Goal: Task Accomplishment & Management: Complete application form

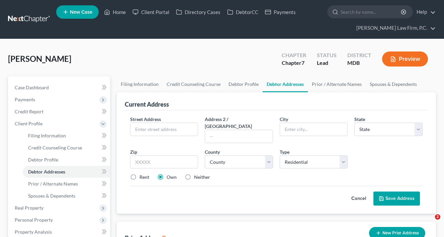
select select "0"
click at [61, 91] on link "Case Dashboard" at bounding box center [59, 88] width 101 height 12
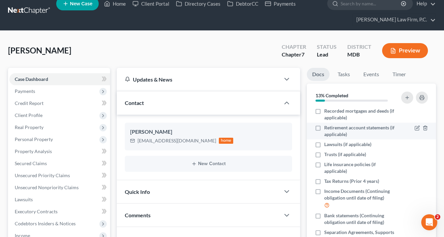
scroll to position [73, 0]
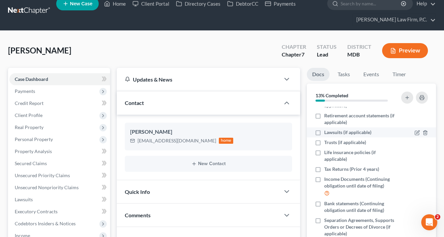
click at [324, 132] on label "Lawsuits (if applicable)" at bounding box center [347, 132] width 47 height 7
click at [327, 132] on input "Lawsuits (if applicable)" at bounding box center [329, 131] width 4 height 4
checkbox input "true"
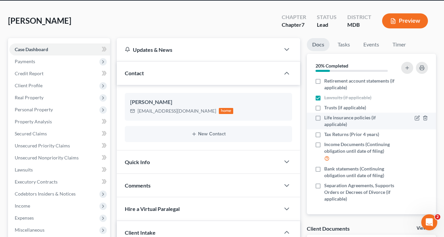
scroll to position [39, 0]
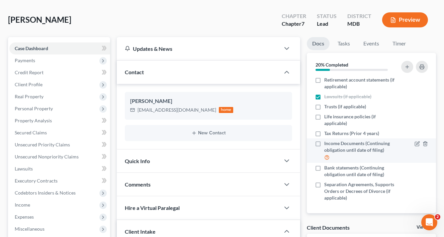
click at [324, 143] on label "Income Documents (Continuing obligation until date of filing)" at bounding box center [361, 150] width 74 height 21
click at [327, 143] on input "Income Documents (Continuing obligation until date of filing)" at bounding box center [329, 142] width 4 height 4
checkbox input "true"
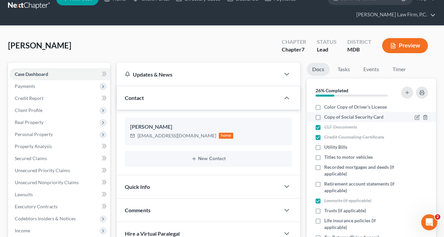
scroll to position [0, 0]
click at [421, 95] on button "button" at bounding box center [421, 93] width 12 height 12
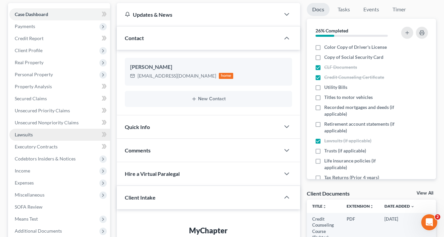
scroll to position [84, 0]
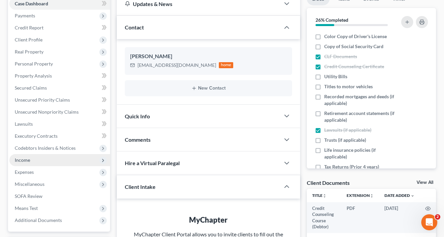
click at [37, 159] on span "Income" at bounding box center [59, 160] width 101 height 12
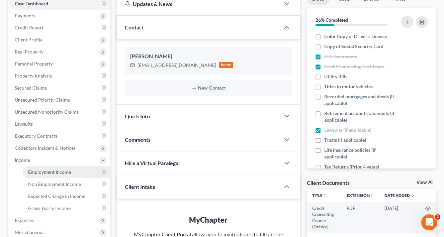
click at [40, 171] on span "Employment Income" at bounding box center [49, 172] width 43 height 6
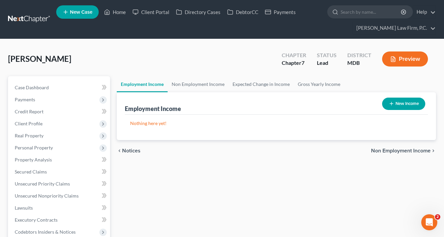
click at [391, 106] on icon "button" at bounding box center [390, 103] width 5 height 5
select select "0"
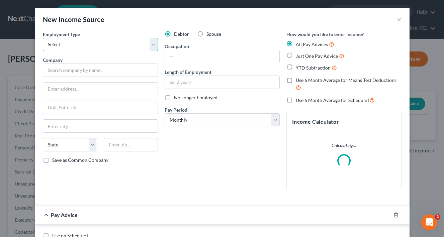
select select "0"
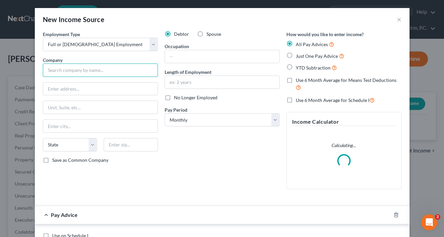
click at [69, 69] on input "text" at bounding box center [100, 70] width 115 height 13
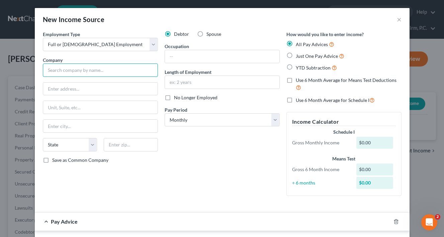
click at [86, 72] on input "text" at bounding box center [100, 70] width 115 height 13
paste input "S&H Express Inc"
type input "S&H Express Inc"
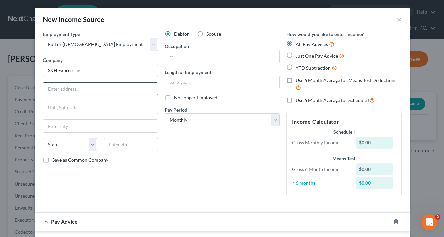
paste input "[STREET_ADDRESS]"
type input "[STREET_ADDRESS]"
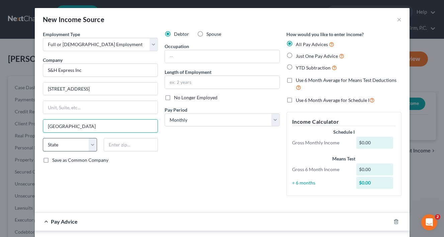
type input "[GEOGRAPHIC_DATA]"
select select "39"
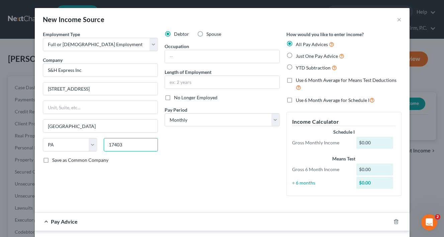
type input "17403"
click at [162, 195] on div "Debtor Spouse Occupation Length of Employment No Longer Employed Pay Period * S…" at bounding box center [222, 116] width 122 height 170
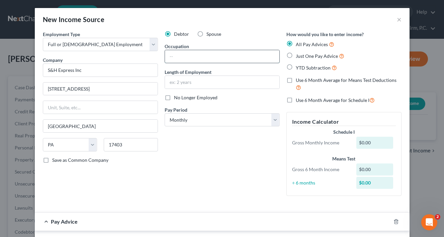
click at [184, 59] on input "text" at bounding box center [222, 56] width 114 height 13
type input "Truck Driver"
click at [195, 80] on input "text" at bounding box center [222, 82] width 114 height 13
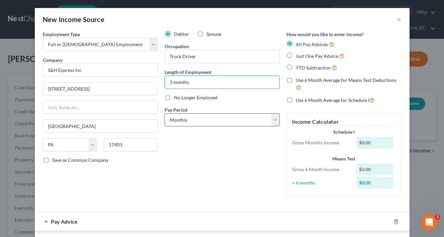
type input "3 months"
select select "3"
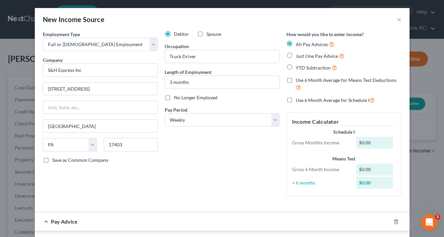
click at [295, 67] on label "YTD Subtraction" at bounding box center [315, 68] width 41 height 8
click at [298, 67] on input "YTD Subtraction" at bounding box center [300, 66] width 4 height 4
radio input "true"
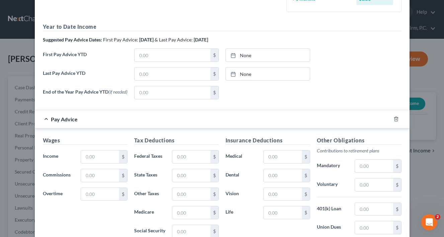
scroll to position [203, 0]
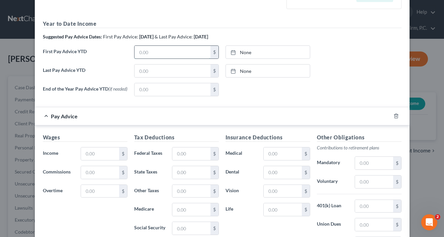
click at [169, 46] on input "text" at bounding box center [172, 52] width 76 height 13
paste input "1,065.50"
type input "1,065.50"
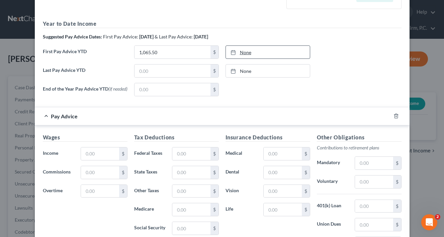
click at [238, 53] on div at bounding box center [234, 52] width 9 height 6
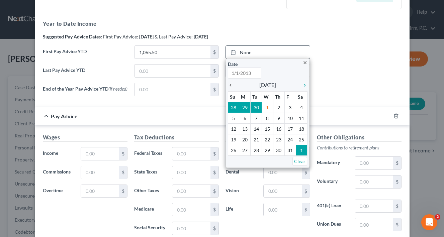
type input "[DATE]"
click at [230, 83] on icon "chevron_left" at bounding box center [232, 85] width 9 height 5
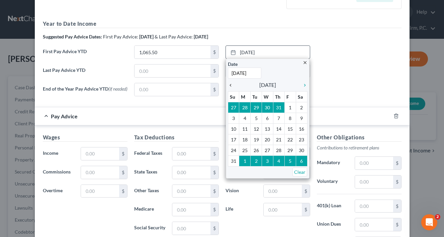
click at [230, 83] on icon "chevron_left" at bounding box center [232, 85] width 9 height 5
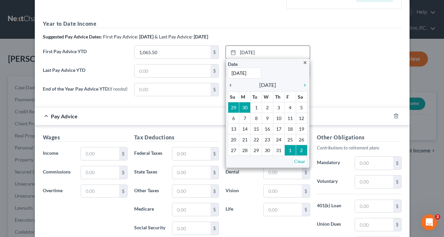
click at [230, 83] on icon "chevron_left" at bounding box center [232, 85] width 9 height 5
click at [231, 87] on icon "chevron_left" at bounding box center [232, 85] width 9 height 5
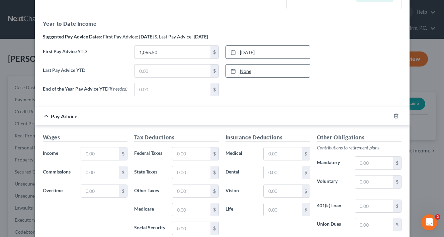
click at [247, 71] on link "None" at bounding box center [268, 71] width 84 height 13
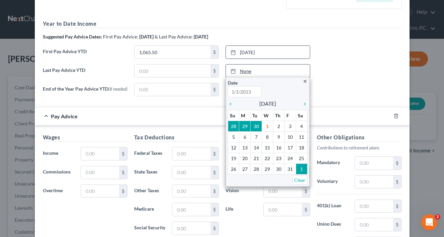
type input "[DATE]"
click at [247, 71] on link "None" at bounding box center [268, 71] width 84 height 13
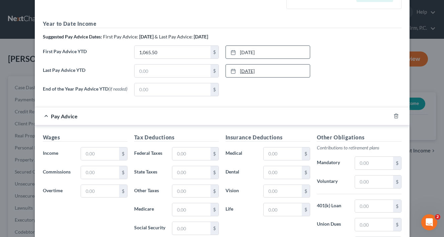
click at [248, 68] on link "[DATE]" at bounding box center [268, 71] width 84 height 13
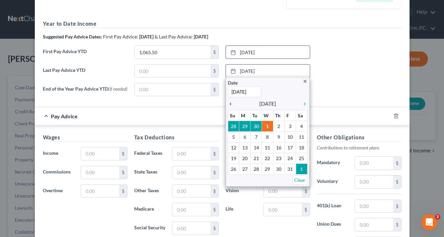
click at [230, 102] on icon "chevron_left" at bounding box center [232, 103] width 9 height 5
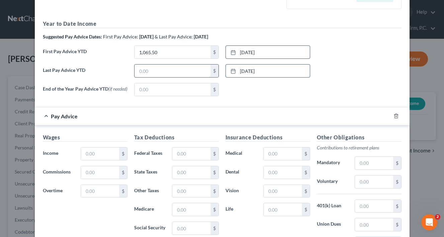
click at [144, 70] on input "text" at bounding box center [172, 71] width 76 height 13
paste input "18,613.25"
type input "18,613.25"
click at [145, 111] on div "Pay Advice" at bounding box center [213, 116] width 356 height 18
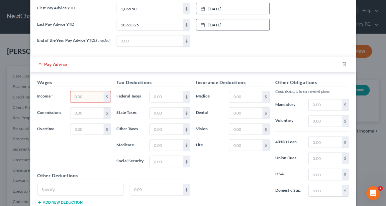
scroll to position [258, 0]
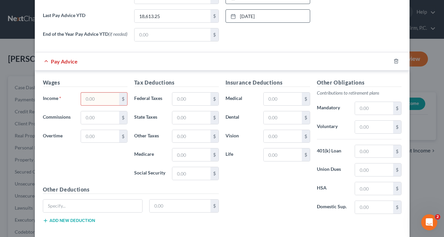
click at [99, 98] on input "text" at bounding box center [100, 99] width 38 height 13
paste input "600.75"
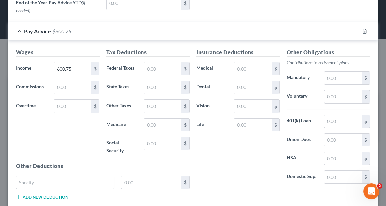
scroll to position [289, 0]
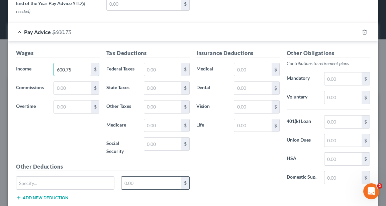
type input "600.75"
click at [128, 177] on input "text" at bounding box center [151, 183] width 60 height 13
paste input "44.55"
type input "44.55"
paste input "FITW"
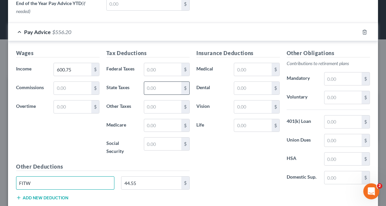
type input "FITW"
paste input "22.34"
type input "22.34"
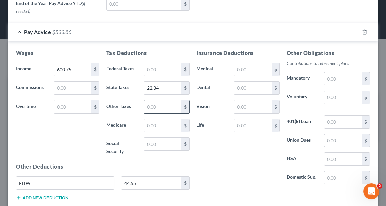
click at [149, 103] on input "text" at bounding box center [162, 107] width 37 height 13
paste input "15.05"
type input "15.05"
click at [156, 120] on input "text" at bounding box center [162, 125] width 37 height 13
paste input "7.75"
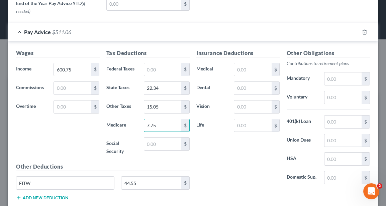
type input "7.75"
click at [40, 189] on div "Other Deductions FITW 44.55 $ Add new deduction" at bounding box center [103, 184] width 180 height 43
click at [42, 188] on div "Other Deductions FITW 44.55 $ Add new deduction" at bounding box center [103, 184] width 180 height 43
click at [47, 195] on button "Add new deduction" at bounding box center [42, 197] width 52 height 5
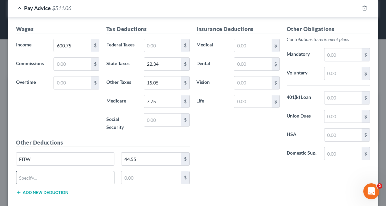
scroll to position [317, 0]
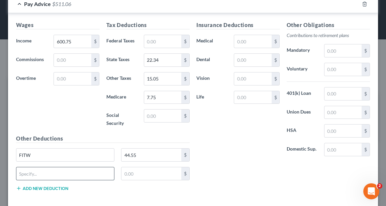
paste input "PA-671501"
type input "PA-671501"
click at [49, 186] on button "Add new deduction" at bounding box center [42, 188] width 52 height 5
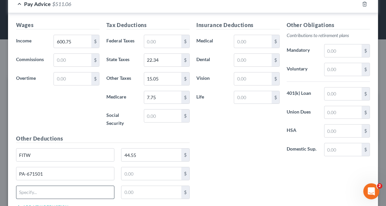
paste input "PA-SP1E"
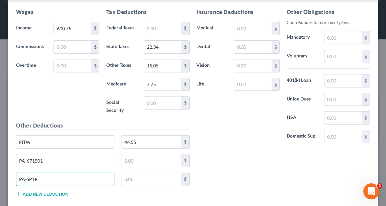
type input "PA-SP1E"
click at [35, 192] on button "Add new deduction" at bounding box center [42, 194] width 52 height 5
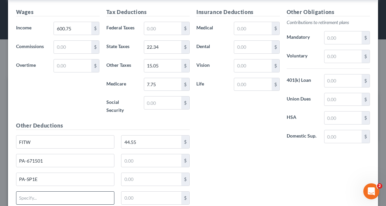
paste input "PASUI-E"
type input "PASUI-E"
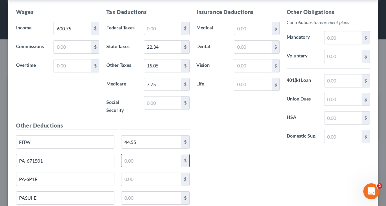
click at [138, 154] on input "text" at bounding box center [151, 160] width 60 height 13
paste input "5.35"
type input "5.35"
click at [132, 173] on input "text" at bounding box center [151, 179] width 60 height 13
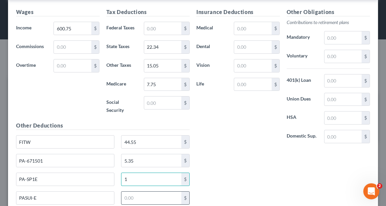
type input "1"
click at [142, 192] on input "text" at bounding box center [151, 198] width 60 height 13
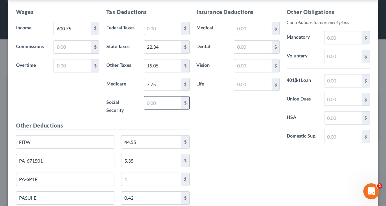
type input "0.42"
click at [153, 101] on input "text" at bounding box center [162, 103] width 37 height 13
paste input "33.15"
type input "33.15"
click at [246, 25] on input "text" at bounding box center [252, 28] width 37 height 13
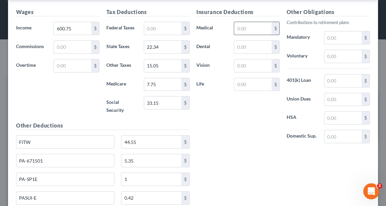
paste input "66.11"
type input "66.11"
click at [249, 85] on input "text" at bounding box center [252, 84] width 37 height 13
paste input "16.96"
type input "16.96"
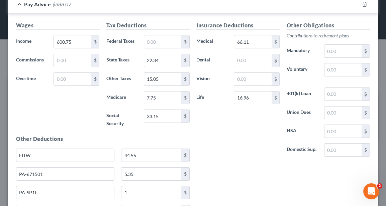
scroll to position [316, 0]
click at [162, 36] on input "text" at bounding box center [162, 42] width 37 height 13
paste input "44.55"
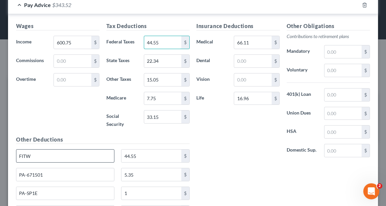
type input "44.55"
drag, startPoint x: 32, startPoint y: 142, endPoint x: 4, endPoint y: 142, distance: 28.4
click at [4, 142] on div "New Income Source × Employment Type * Select Full or [DEMOGRAPHIC_DATA] Employm…" at bounding box center [193, 103] width 386 height 206
drag, startPoint x: 143, startPoint y: 140, endPoint x: 105, endPoint y: 140, distance: 38.1
click at [105, 149] on div "44.55 $" at bounding box center [103, 158] width 180 height 19
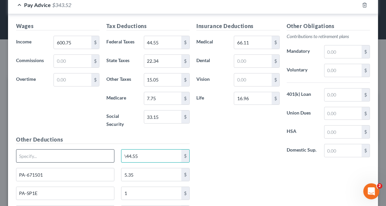
type input "44.55"
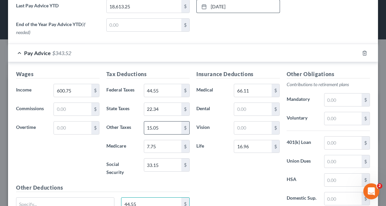
scroll to position [269, 0]
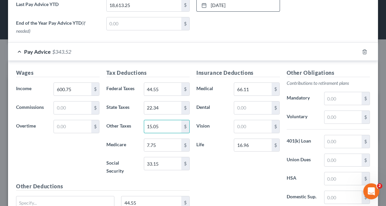
drag, startPoint x: 164, startPoint y: 121, endPoint x: 142, endPoint y: 121, distance: 22.1
click at [143, 121] on div "15.05 $" at bounding box center [166, 126] width 52 height 13
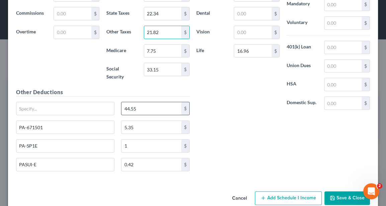
scroll to position [363, 0]
type input "21.82"
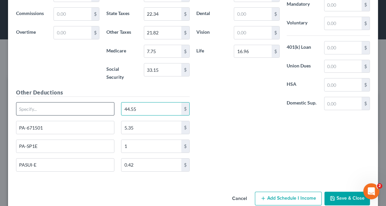
drag, startPoint x: 138, startPoint y: 99, endPoint x: 100, endPoint y: 98, distance: 37.8
click at [100, 102] on div "44.55 $" at bounding box center [103, 111] width 180 height 19
type input "0"
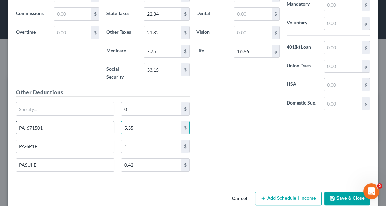
drag, startPoint x: 138, startPoint y: 115, endPoint x: 91, endPoint y: 113, distance: 46.5
click at [92, 121] on div "PA-671501 5.35 $" at bounding box center [103, 130] width 180 height 19
type input "0"
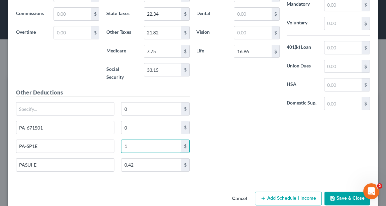
drag, startPoint x: 128, startPoint y: 133, endPoint x: 119, endPoint y: 133, distance: 8.7
click at [119, 140] on div "1 $" at bounding box center [155, 146] width 75 height 13
type input "0"
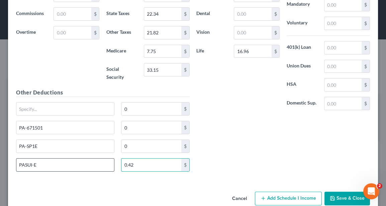
drag, startPoint x: 139, startPoint y: 152, endPoint x: 103, endPoint y: 152, distance: 35.8
click at [103, 158] on div "PASUI-E 0.42 $" at bounding box center [103, 167] width 180 height 19
type input "0"
drag, startPoint x: 39, startPoint y: 152, endPoint x: 0, endPoint y: 149, distance: 38.9
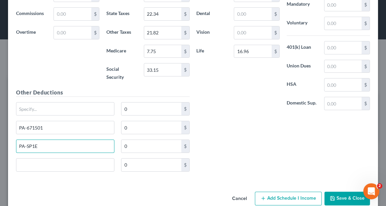
drag, startPoint x: 38, startPoint y: 136, endPoint x: 2, endPoint y: 135, distance: 36.1
click at [2, 135] on div "New Income Source × Employment Type * Select Full or [DEMOGRAPHIC_DATA] Employm…" at bounding box center [193, 103] width 386 height 206
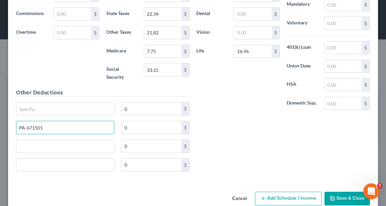
drag, startPoint x: 47, startPoint y: 117, endPoint x: -25, endPoint y: 113, distance: 73.0
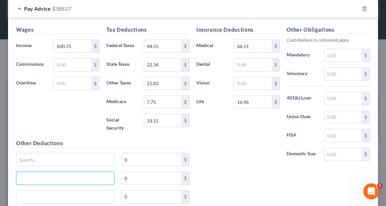
scroll to position [316, 0]
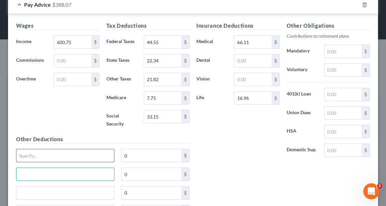
click at [33, 149] on input "text" at bounding box center [65, 155] width 98 height 13
paste input "ACCIDENT"
type input "ACCIDENT"
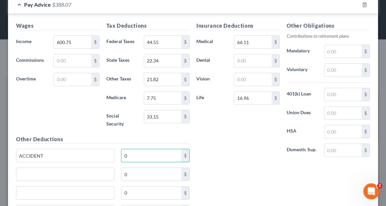
drag, startPoint x: 146, startPoint y: 143, endPoint x: 118, endPoint y: 142, distance: 28.4
click at [118, 149] on div "0 $" at bounding box center [155, 155] width 75 height 13
type input "3.29"
click at [42, 168] on input "text" at bounding box center [65, 174] width 98 height 13
paste input "Escrow"
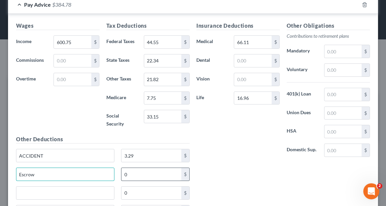
type input "Escrow"
click at [140, 168] on input "0" at bounding box center [151, 174] width 60 height 13
drag, startPoint x: 134, startPoint y: 160, endPoint x: 121, endPoint y: 160, distance: 12.4
click at [121, 168] on input "0" at bounding box center [151, 174] width 60 height 13
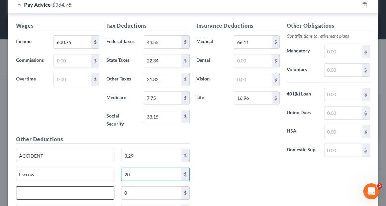
type input "20"
click at [54, 187] on input "text" at bounding box center [65, 193] width 98 height 13
paste input "Garnishment 1"
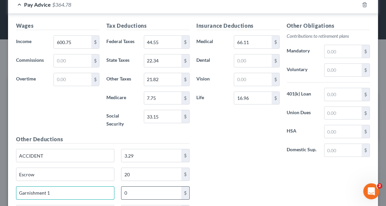
type input "Garnishment 1"
drag, startPoint x: 140, startPoint y: 180, endPoint x: 110, endPoint y: 180, distance: 30.1
click at [110, 187] on div "Garnishment 1 0 $" at bounding box center [103, 196] width 180 height 19
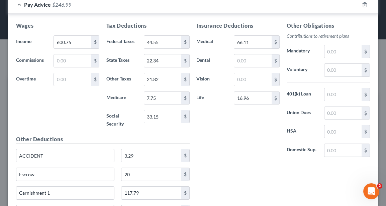
scroll to position [354, 0]
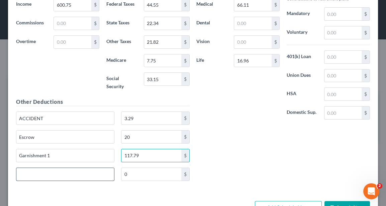
type input "117.79"
click at [46, 168] on input "text" at bounding box center [65, 174] width 98 height 13
type input "Loan"
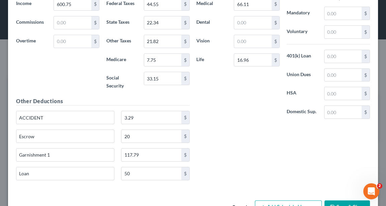
scroll to position [354, 0]
type input "50"
click at [345, 52] on input "text" at bounding box center [342, 56] width 37 height 13
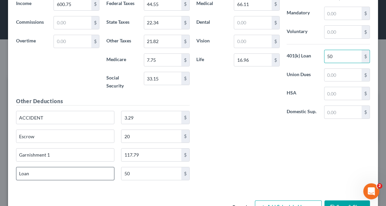
type input "50"
click at [27, 167] on input "Loan" at bounding box center [65, 173] width 98 height 13
drag, startPoint x: 32, startPoint y: 162, endPoint x: 4, endPoint y: 162, distance: 28.1
click at [4, 162] on div "New Income Source × Employment Type * Select Full or [DEMOGRAPHIC_DATA] Employm…" at bounding box center [193, 103] width 386 height 206
type input "VOL LTD"
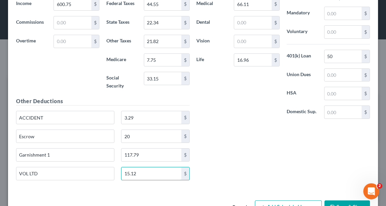
type input "15.12"
click at [282, 134] on div "Insurance Deductions Medical 66.11 $ Dental $ Vision $ Life 16.96 $ Other Oblig…" at bounding box center [283, 85] width 180 height 202
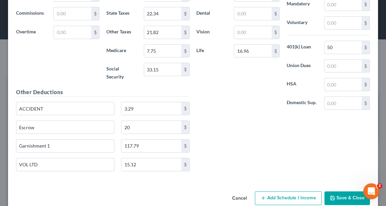
scroll to position [363, 0]
click at [336, 192] on button "Save & Close" at bounding box center [346, 199] width 45 height 14
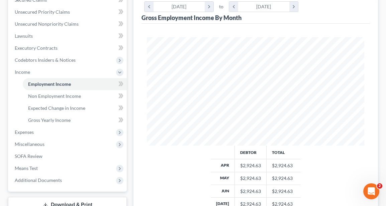
scroll to position [173, 0]
